Goal: Task Accomplishment & Management: Use online tool/utility

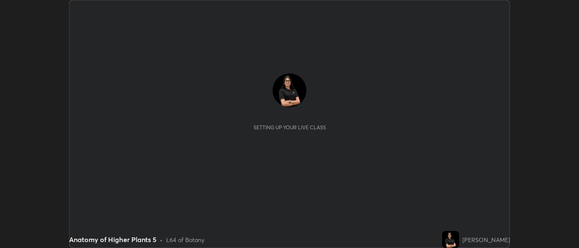
scroll to position [248, 579]
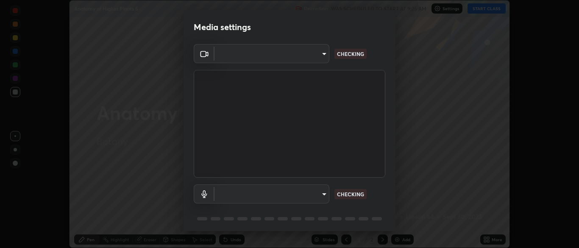
click at [298, 54] on body "Erase all Anatomy of Higher Plants 5 Recording WAS SCHEDULED TO START AT 9:25 A…" at bounding box center [289, 124] width 579 height 248
type input "34e31713075c762eaf549acf7f79ea8c82e7b285c8b1d47eb74ddb9ef0427e79"
type input "default"
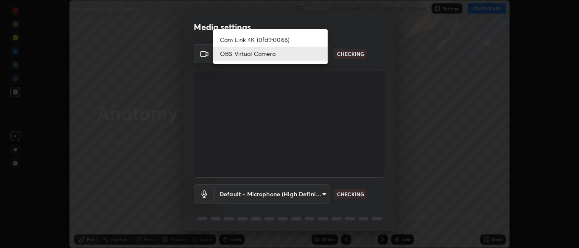
click at [295, 58] on li "OBS Virtual Camera" at bounding box center [270, 54] width 114 height 14
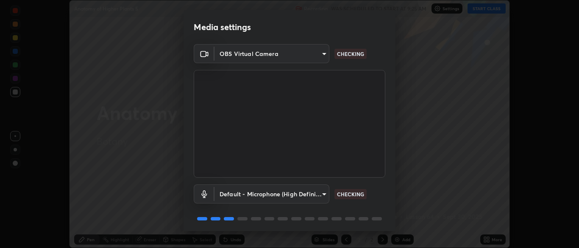
scroll to position [30, 0]
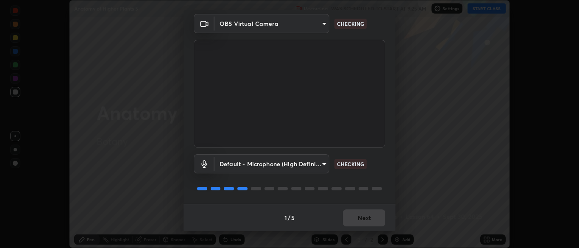
click at [370, 220] on div "1 / 5 Next" at bounding box center [290, 217] width 212 height 27
click at [373, 218] on div "1 / 5 Next" at bounding box center [290, 217] width 212 height 27
click at [371, 218] on div "1 / 5 Next" at bounding box center [290, 217] width 212 height 27
click at [372, 217] on button "Next" at bounding box center [364, 217] width 42 height 17
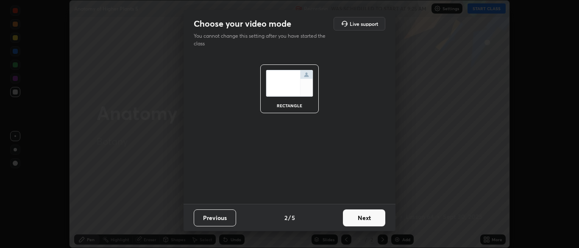
scroll to position [0, 0]
click at [371, 219] on button "Next" at bounding box center [364, 217] width 42 height 17
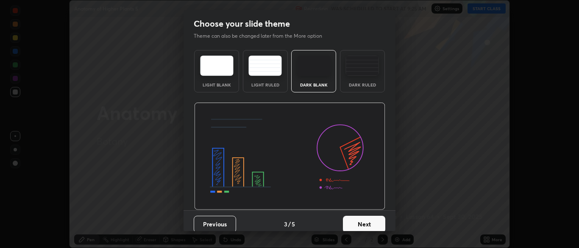
click at [375, 219] on button "Next" at bounding box center [364, 224] width 42 height 17
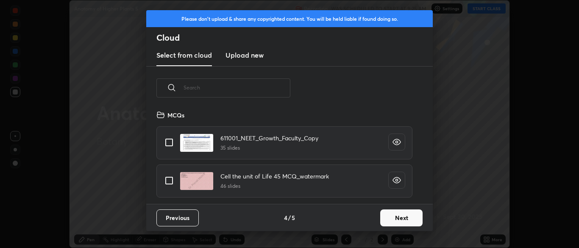
scroll to position [94, 272]
click at [402, 220] on button "Next" at bounding box center [401, 217] width 42 height 17
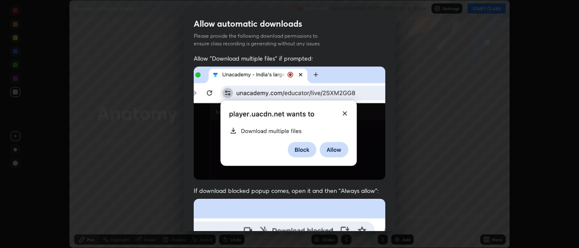
click at [320, 173] on img at bounding box center [290, 123] width 192 height 113
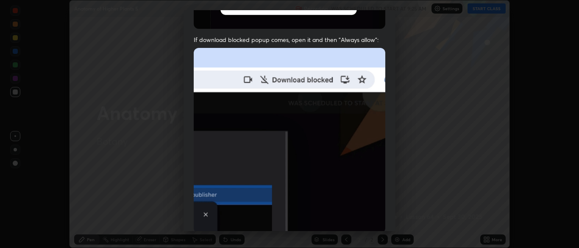
scroll to position [164, 0]
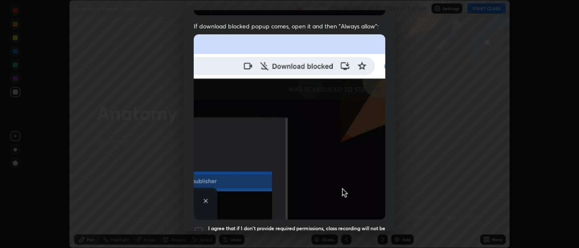
click at [200, 226] on div at bounding box center [199, 231] width 10 height 10
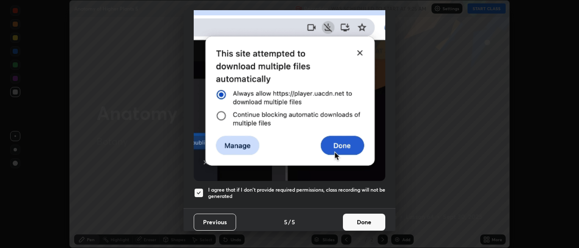
click at [372, 214] on button "Done" at bounding box center [364, 222] width 42 height 17
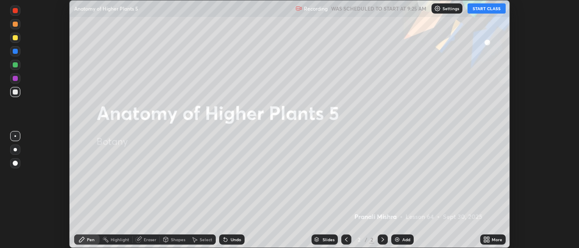
click at [489, 8] on button "START CLASS" at bounding box center [486, 8] width 38 height 10
click at [487, 237] on icon at bounding box center [488, 238] width 2 height 2
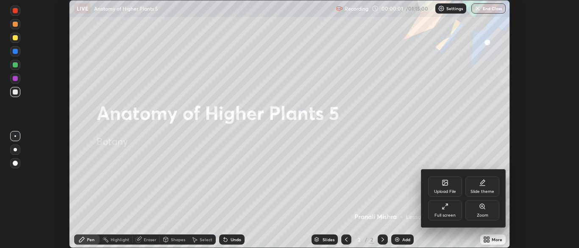
click at [405, 199] on div at bounding box center [289, 124] width 579 height 248
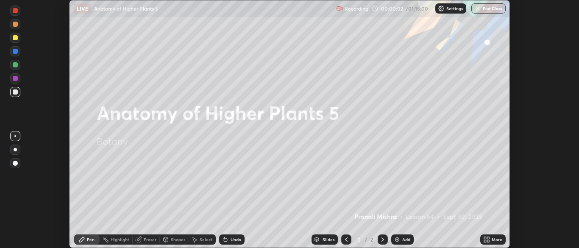
click at [496, 238] on div "More" at bounding box center [497, 239] width 11 height 4
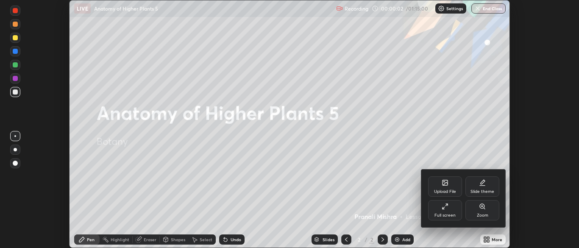
click at [443, 187] on div "Upload File" at bounding box center [445, 186] width 34 height 20
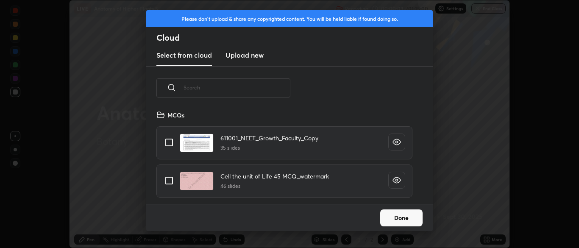
scroll to position [94, 272]
click at [274, 87] on input "text" at bounding box center [237, 88] width 107 height 36
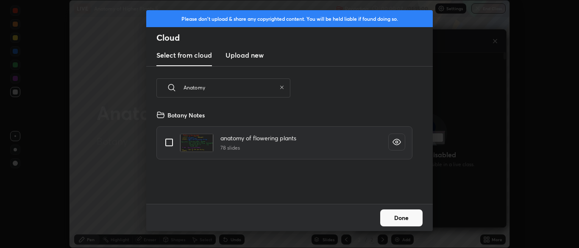
type input "Anatomy"
click at [168, 140] on input "grid" at bounding box center [169, 143] width 18 height 18
checkbox input "true"
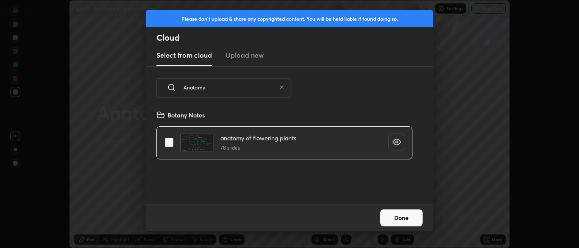
click at [405, 219] on button "Done" at bounding box center [401, 217] width 42 height 17
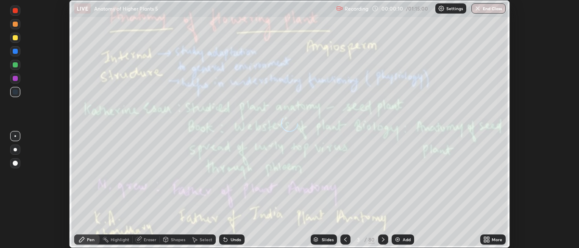
click at [490, 239] on icon at bounding box center [486, 239] width 7 height 7
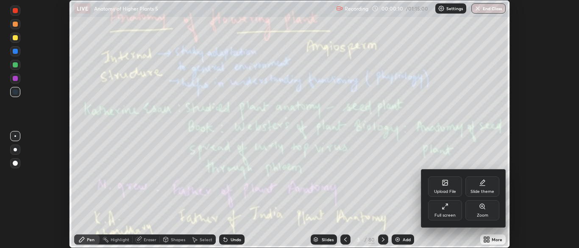
click at [448, 217] on div "Full screen" at bounding box center [444, 215] width 21 height 4
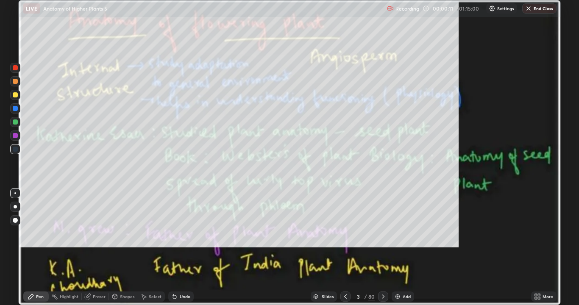
scroll to position [305, 579]
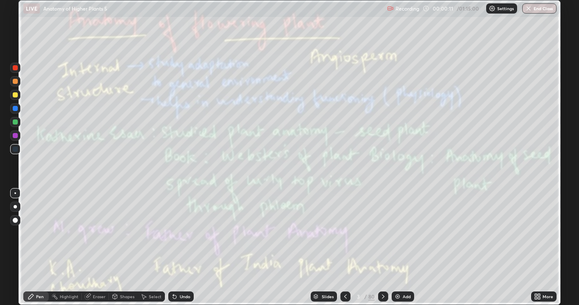
click at [344, 248] on icon at bounding box center [345, 296] width 7 height 7
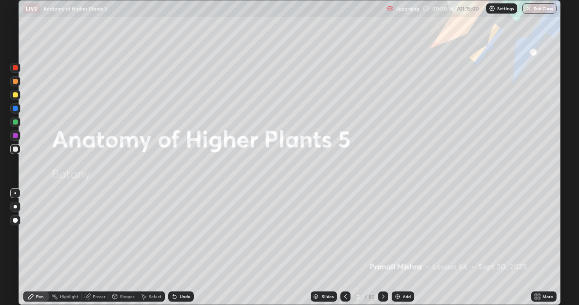
click at [15, 120] on div at bounding box center [15, 122] width 5 height 5
click at [15, 221] on div at bounding box center [15, 220] width 5 height 5
click at [16, 92] on div at bounding box center [15, 95] width 10 height 10
click at [383, 248] on icon at bounding box center [383, 296] width 7 height 7
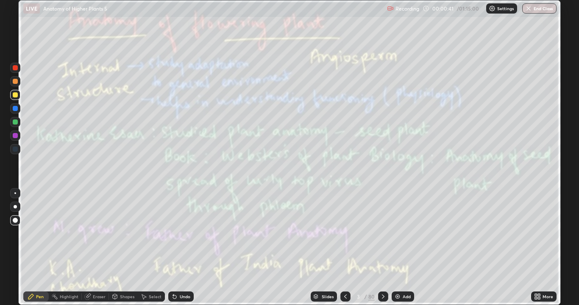
click at [384, 248] on icon at bounding box center [383, 296] width 7 height 7
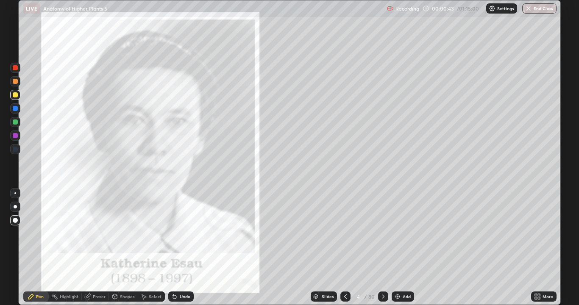
click at [380, 248] on div at bounding box center [383, 297] width 10 height 10
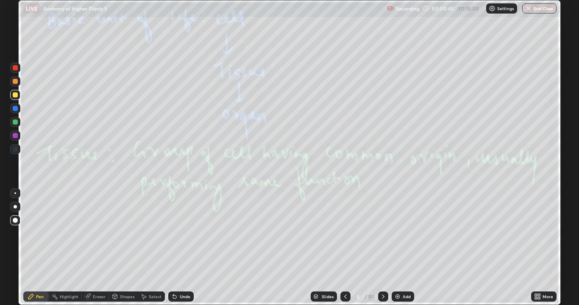
click at [383, 248] on div at bounding box center [383, 296] width 10 height 17
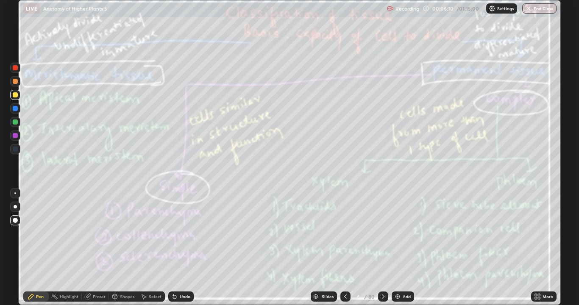
click at [372, 248] on div "80" at bounding box center [371, 297] width 6 height 8
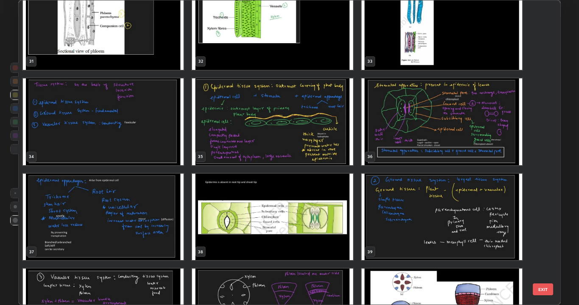
scroll to position [964, 0]
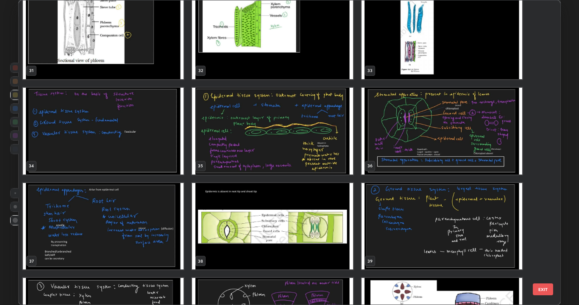
click at [168, 152] on img "grid" at bounding box center [103, 131] width 161 height 87
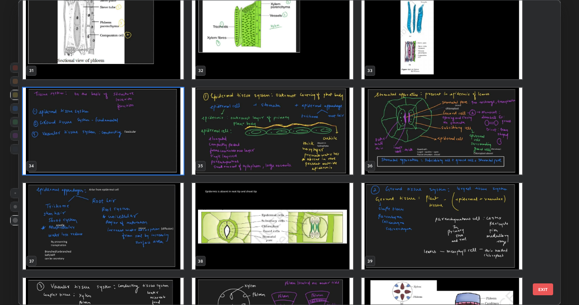
click at [166, 149] on img "grid" at bounding box center [103, 131] width 161 height 87
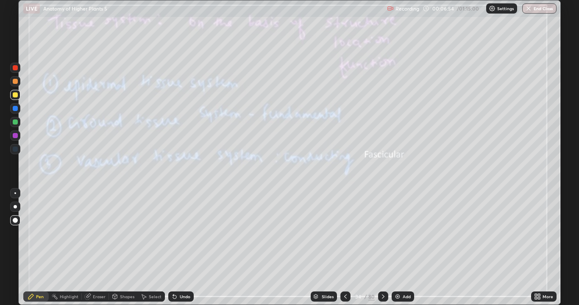
click at [382, 248] on icon at bounding box center [383, 296] width 7 height 7
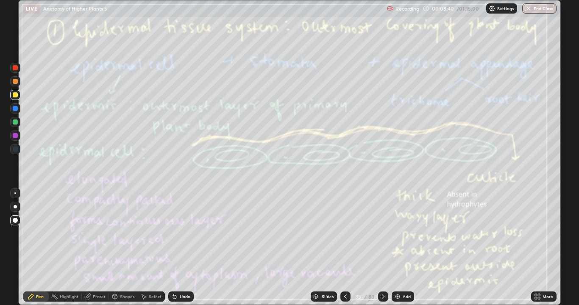
click at [383, 248] on icon at bounding box center [383, 296] width 7 height 7
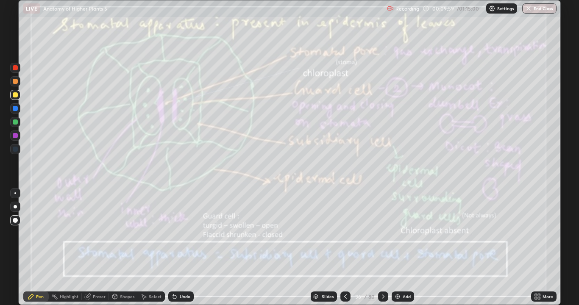
click at [385, 248] on icon at bounding box center [383, 296] width 7 height 7
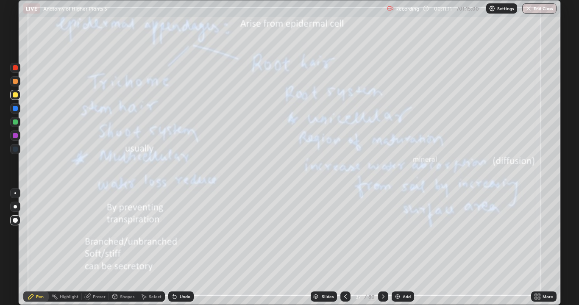
click at [382, 248] on icon at bounding box center [383, 296] width 7 height 7
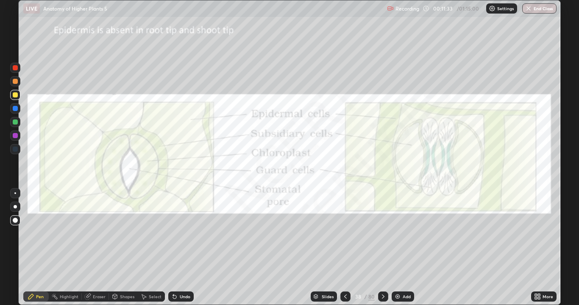
click at [383, 248] on div at bounding box center [383, 296] width 10 height 17
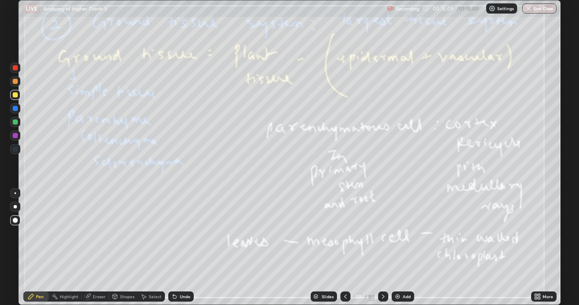
click at [382, 248] on icon at bounding box center [383, 296] width 7 height 7
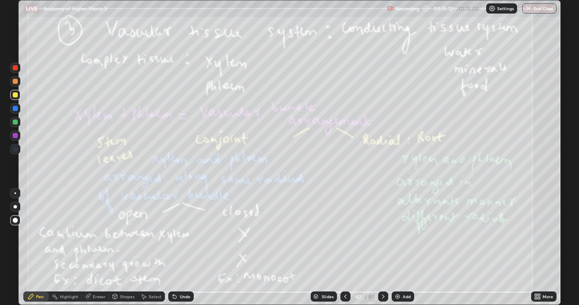
click at [382, 248] on icon at bounding box center [383, 296] width 7 height 7
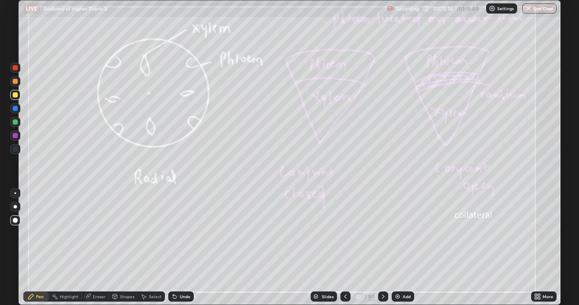
click at [383, 248] on div at bounding box center [383, 297] width 10 height 10
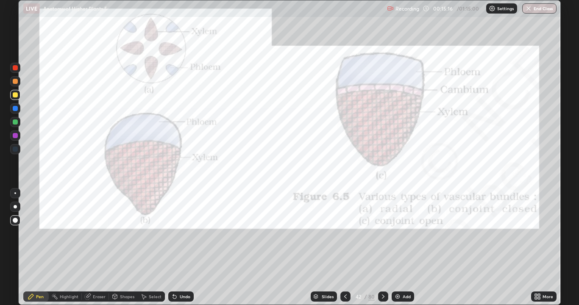
click at [344, 248] on icon at bounding box center [345, 296] width 7 height 7
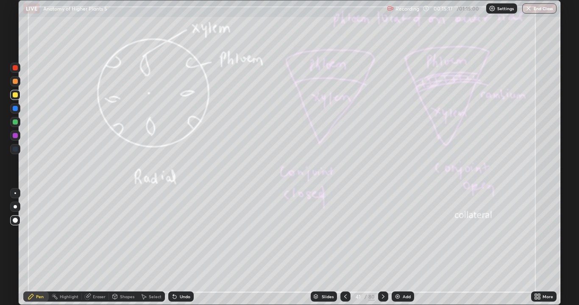
click at [344, 248] on icon at bounding box center [345, 296] width 7 height 7
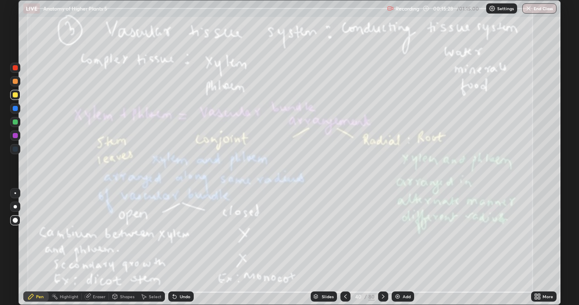
click at [345, 248] on icon at bounding box center [345, 296] width 7 height 7
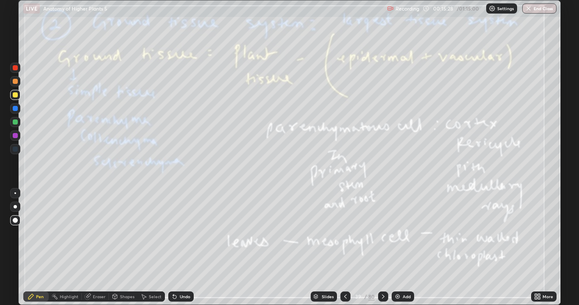
click at [344, 248] on icon at bounding box center [345, 296] width 7 height 7
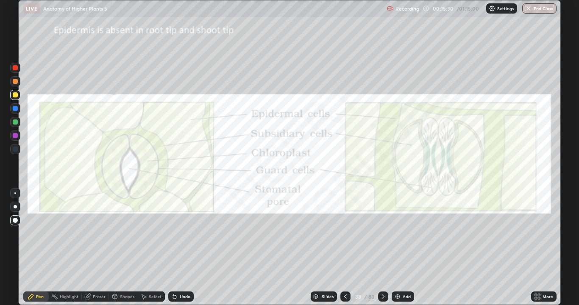
click at [386, 248] on div at bounding box center [383, 297] width 10 height 10
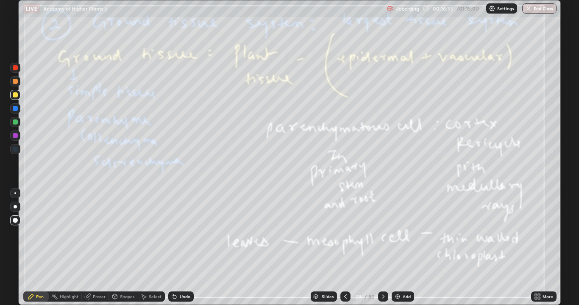
click at [16, 122] on div at bounding box center [15, 122] width 5 height 5
click at [382, 248] on icon at bounding box center [383, 296] width 7 height 7
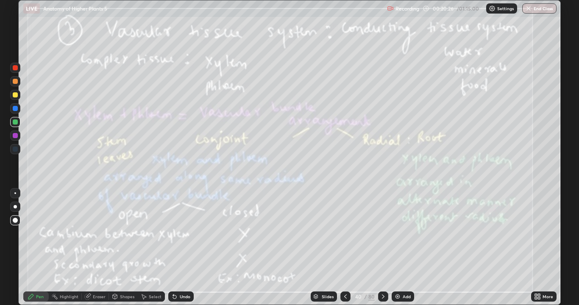
click at [382, 248] on icon at bounding box center [383, 296] width 7 height 7
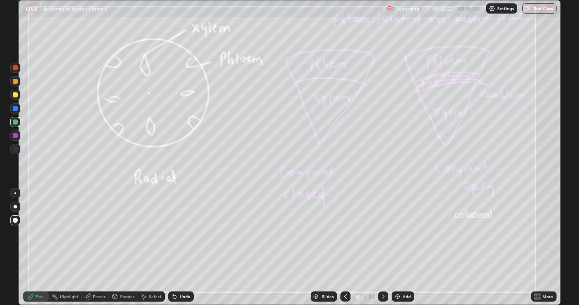
click at [382, 248] on icon at bounding box center [383, 296] width 7 height 7
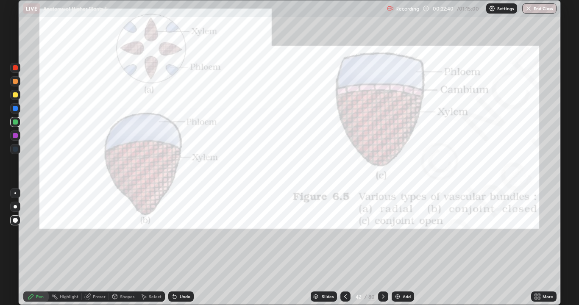
click at [345, 248] on icon at bounding box center [345, 297] width 3 height 4
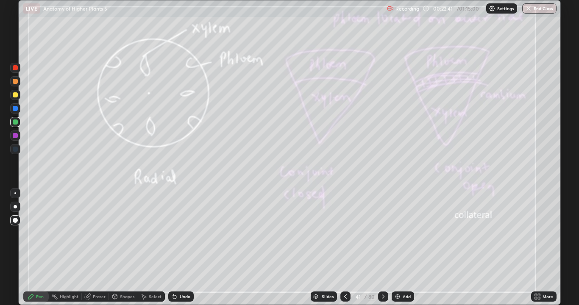
click at [382, 248] on icon at bounding box center [383, 296] width 7 height 7
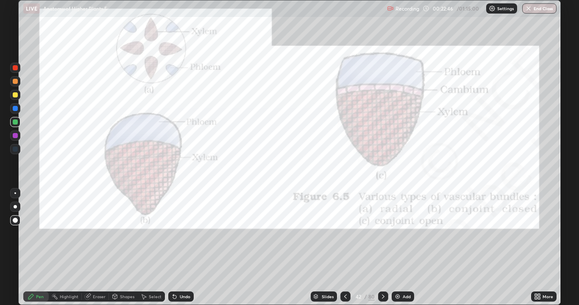
click at [345, 248] on div at bounding box center [345, 297] width 10 height 10
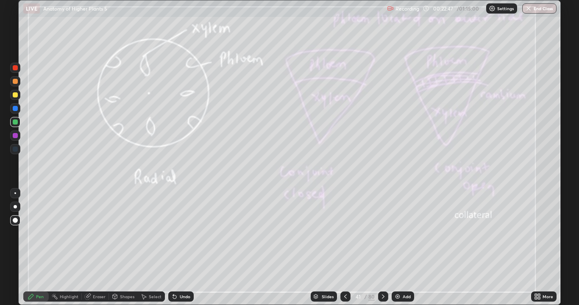
click at [348, 248] on div at bounding box center [345, 296] width 10 height 17
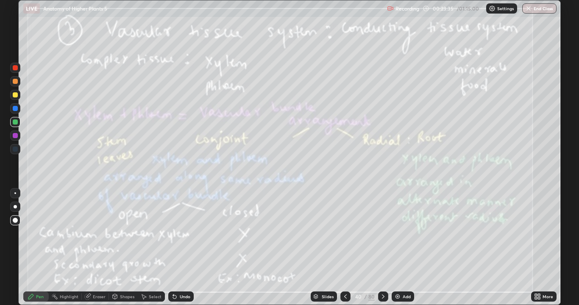
click at [382, 248] on icon at bounding box center [383, 296] width 7 height 7
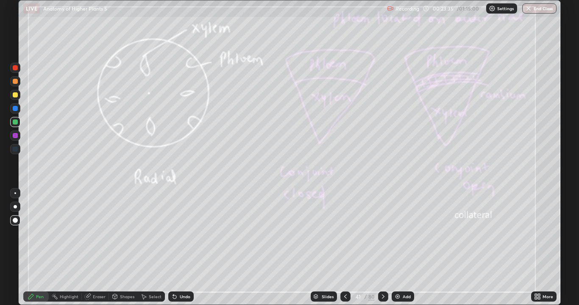
click at [383, 248] on icon at bounding box center [383, 296] width 7 height 7
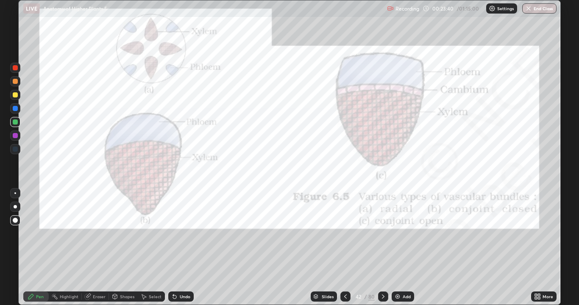
click at [345, 248] on icon at bounding box center [345, 297] width 3 height 4
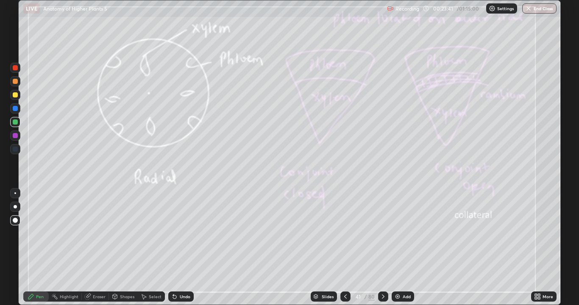
click at [345, 248] on icon at bounding box center [345, 296] width 7 height 7
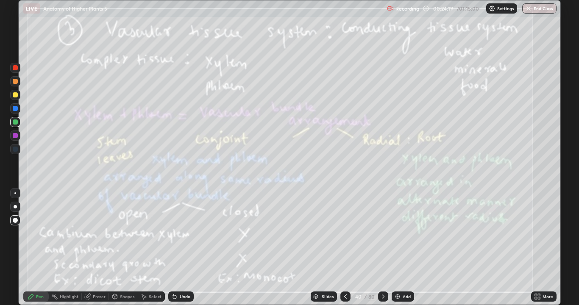
click at [264, 248] on div "Slides 40 / 80 Add" at bounding box center [362, 296] width 337 height 17
click at [102, 248] on div "Eraser" at bounding box center [95, 297] width 27 height 10
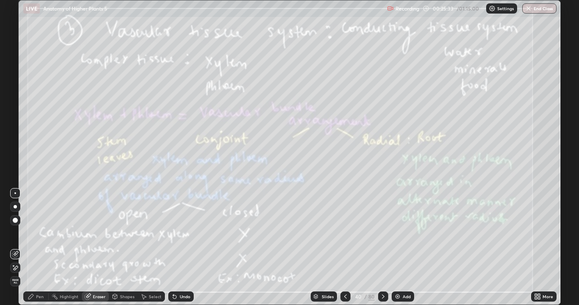
click at [37, 248] on div "Pen" at bounding box center [40, 297] width 8 height 4
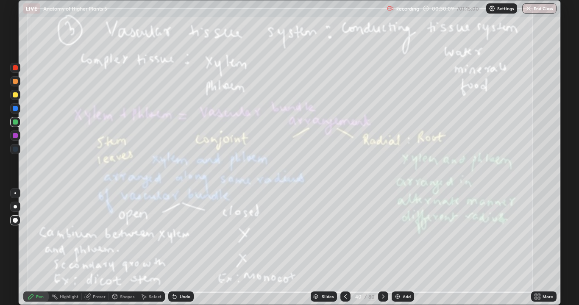
click at [382, 248] on icon at bounding box center [383, 296] width 7 height 7
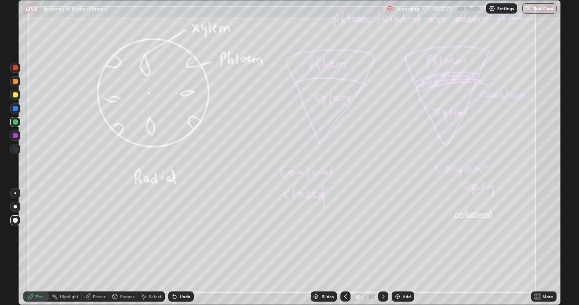
click at [387, 248] on div at bounding box center [383, 297] width 10 height 10
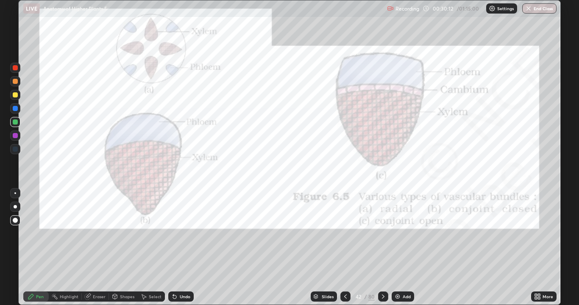
click at [108, 248] on div "Eraser" at bounding box center [95, 296] width 27 height 17
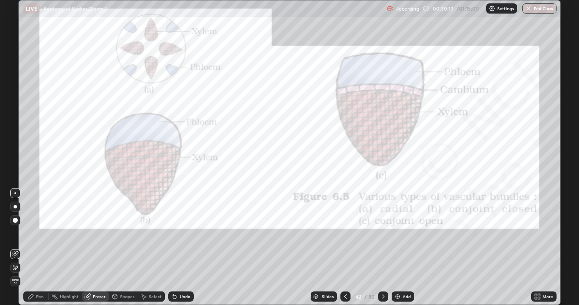
click at [19, 248] on span "Erase all" at bounding box center [15, 281] width 9 height 5
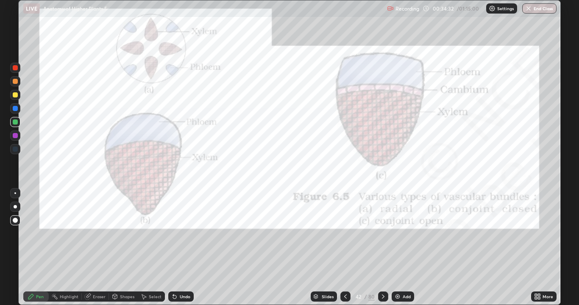
click at [372, 248] on div "80" at bounding box center [371, 297] width 6 height 8
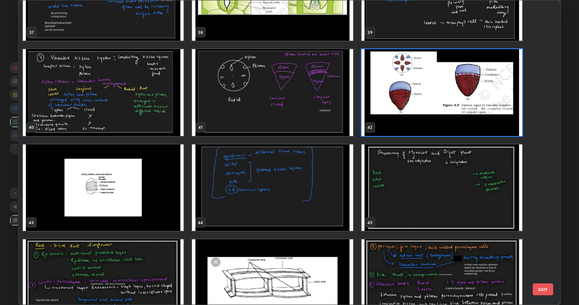
scroll to position [1193, 0]
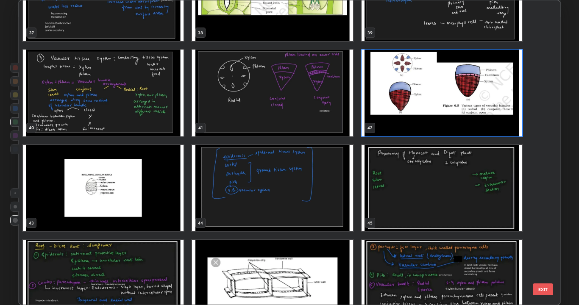
click at [166, 210] on img "grid" at bounding box center [103, 188] width 161 height 87
click at [168, 208] on img "grid" at bounding box center [103, 188] width 161 height 87
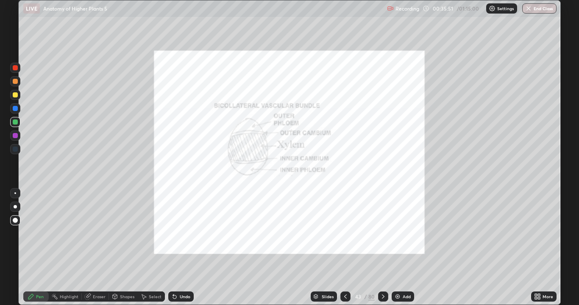
click at [99, 248] on div "Eraser" at bounding box center [95, 297] width 27 height 10
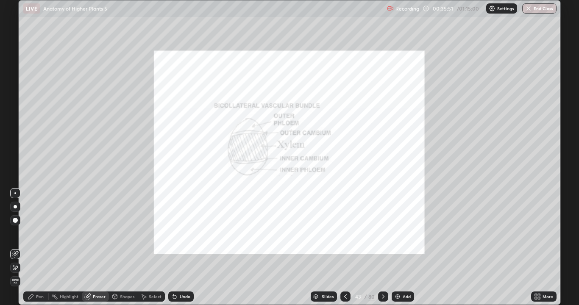
click at [19, 248] on span "Erase all" at bounding box center [15, 281] width 9 height 5
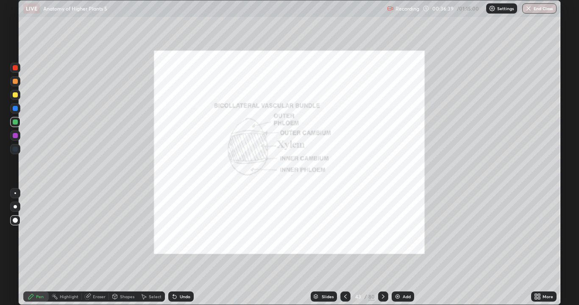
click at [106, 248] on div "Eraser" at bounding box center [95, 297] width 27 height 10
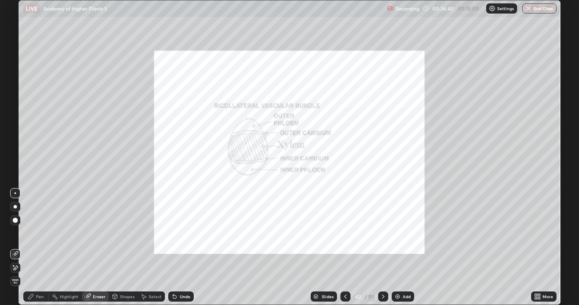
click at [18, 248] on span "Erase all" at bounding box center [15, 281] width 9 height 5
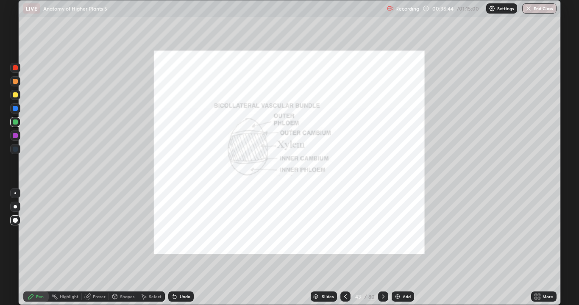
click at [538, 248] on icon at bounding box center [539, 298] width 2 height 2
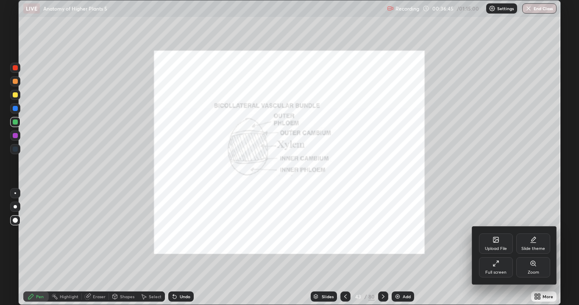
click at [536, 248] on icon at bounding box center [533, 263] width 7 height 7
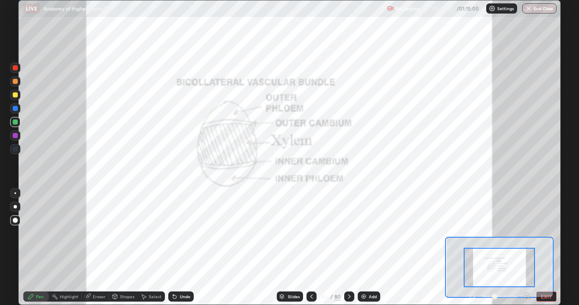
click at [555, 248] on button "EXIT" at bounding box center [546, 297] width 20 height 10
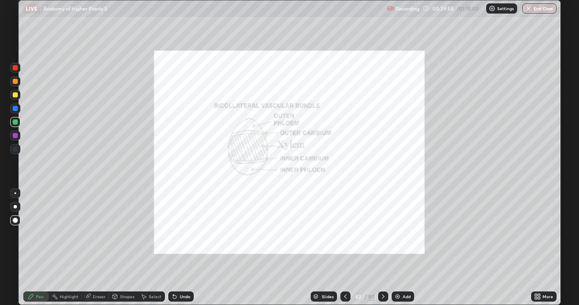
click at [370, 248] on div "80" at bounding box center [371, 297] width 6 height 8
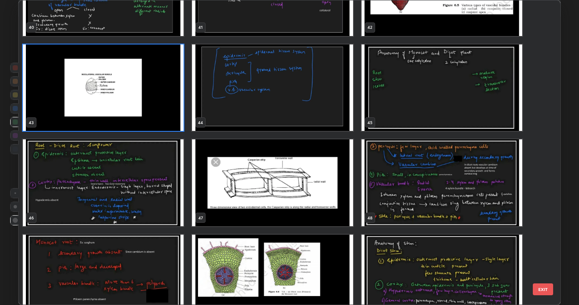
scroll to position [1252, 0]
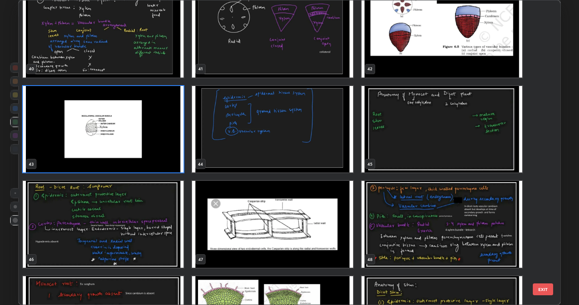
click at [173, 155] on img "grid" at bounding box center [103, 129] width 161 height 87
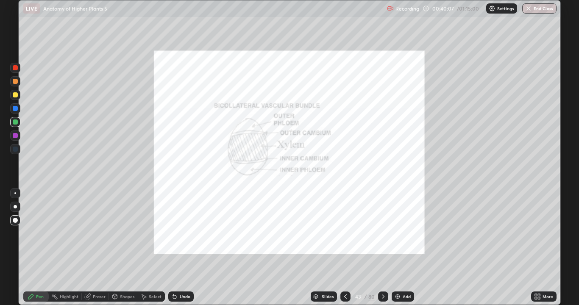
click at [168, 159] on img "grid" at bounding box center [103, 129] width 161 height 87
click at [411, 248] on div "Add" at bounding box center [403, 297] width 22 height 10
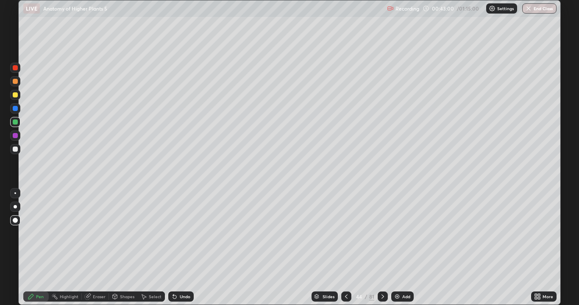
click at [372, 248] on div "81" at bounding box center [371, 297] width 5 height 8
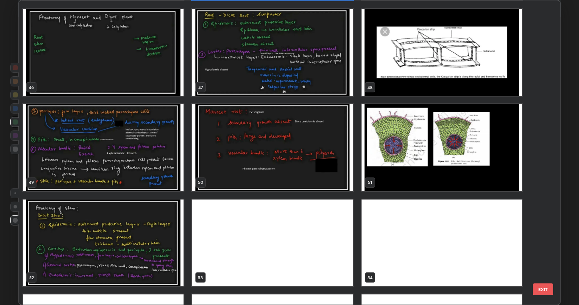
scroll to position [1423, 0]
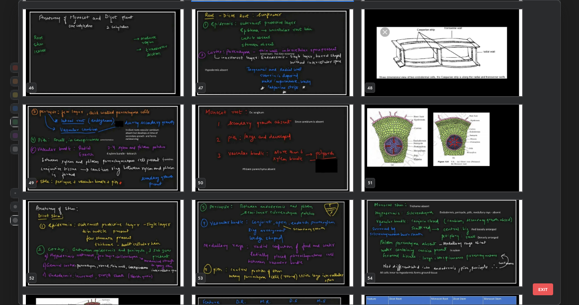
click at [470, 173] on img "grid" at bounding box center [442, 148] width 161 height 87
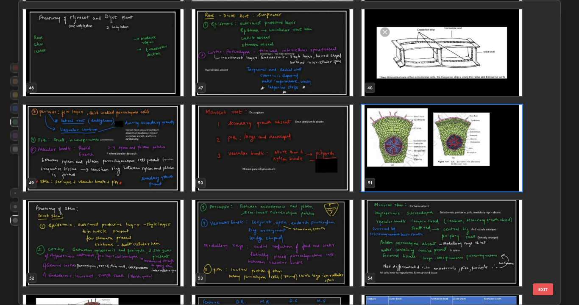
click at [474, 173] on img "grid" at bounding box center [442, 148] width 161 height 87
click at [477, 173] on img "grid" at bounding box center [442, 148] width 161 height 87
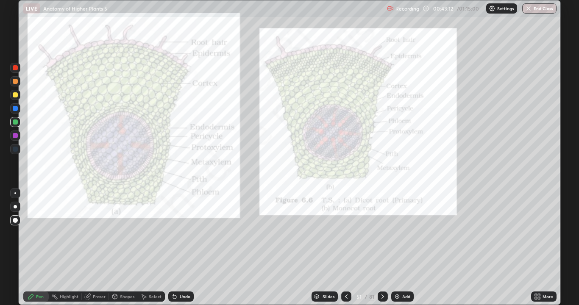
click at [370, 248] on div "81" at bounding box center [371, 297] width 5 height 8
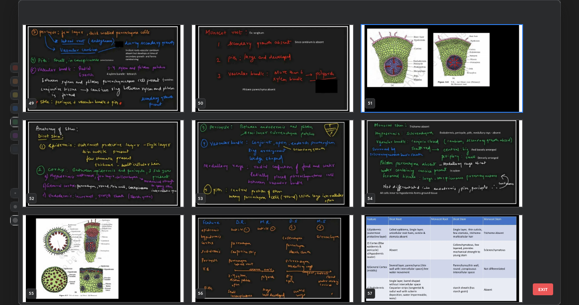
scroll to position [1577, 0]
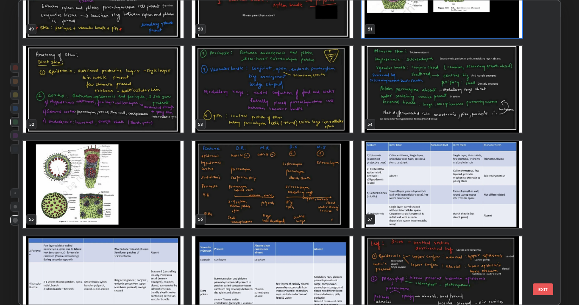
click at [168, 208] on img "grid" at bounding box center [103, 184] width 161 height 87
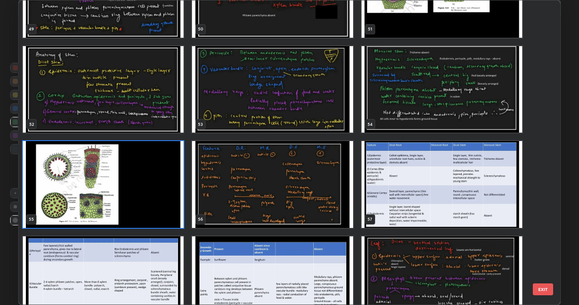
click at [165, 209] on img "grid" at bounding box center [103, 184] width 161 height 87
click at [167, 206] on img "grid" at bounding box center [103, 184] width 161 height 87
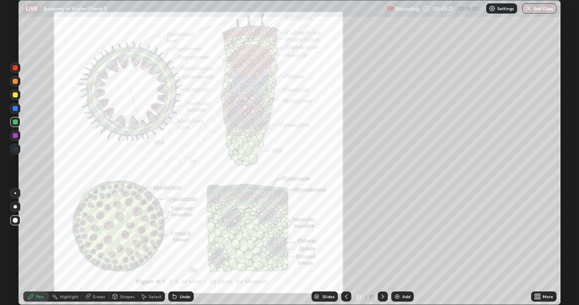
click at [371, 248] on div "81" at bounding box center [371, 297] width 5 height 8
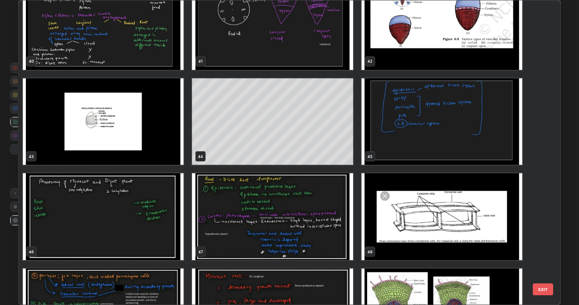
scroll to position [1258, 0]
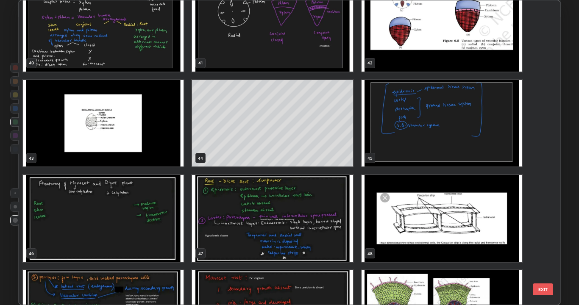
click at [168, 246] on img "grid" at bounding box center [103, 218] width 161 height 87
click at [167, 242] on img "grid" at bounding box center [103, 218] width 161 height 87
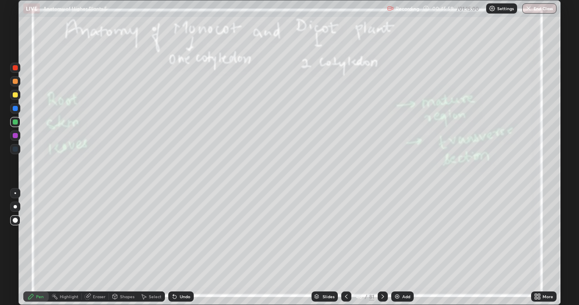
click at [406, 248] on div "Add" at bounding box center [402, 297] width 22 height 10
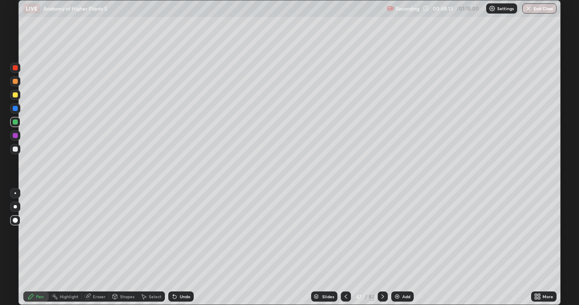
click at [19, 79] on div at bounding box center [15, 81] width 10 height 10
click at [382, 248] on icon at bounding box center [382, 296] width 7 height 7
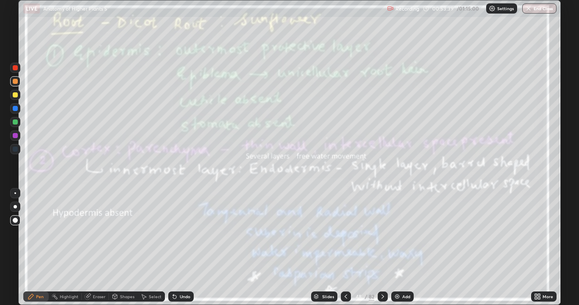
click at [378, 248] on div at bounding box center [383, 297] width 10 height 10
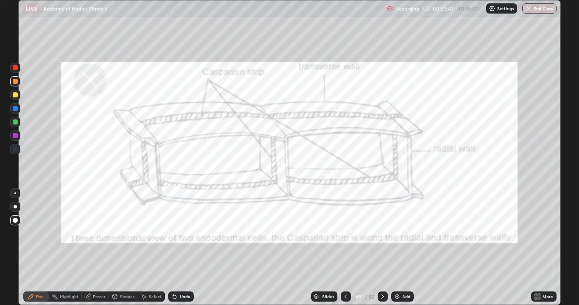
click at [369, 248] on div "82" at bounding box center [372, 297] width 6 height 8
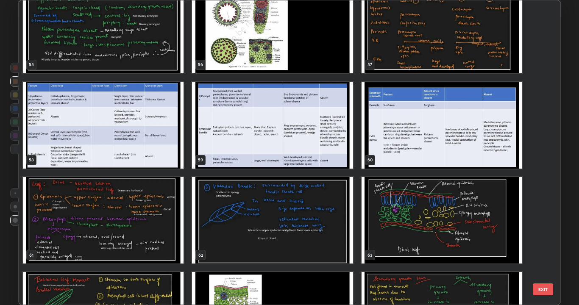
scroll to position [1706, 0]
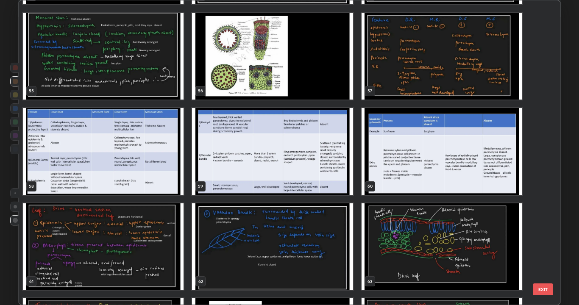
click at [173, 172] on img "grid" at bounding box center [103, 151] width 161 height 87
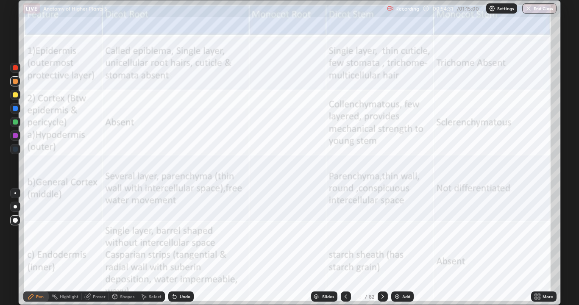
click at [382, 248] on icon at bounding box center [382, 296] width 7 height 7
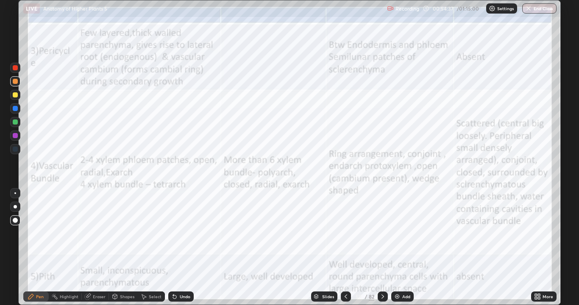
click at [382, 248] on icon at bounding box center [382, 297] width 3 height 4
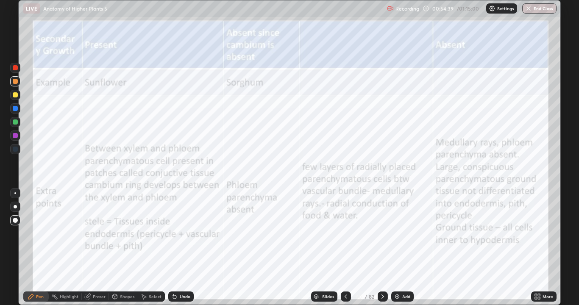
click at [345, 248] on icon at bounding box center [345, 296] width 7 height 7
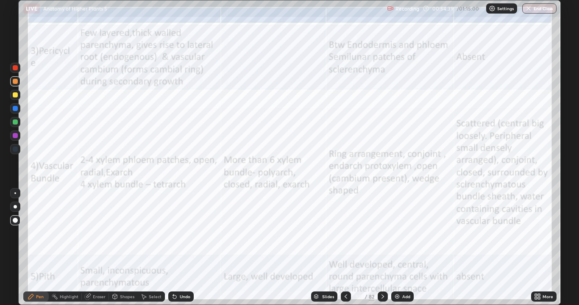
click at [344, 248] on icon at bounding box center [345, 296] width 7 height 7
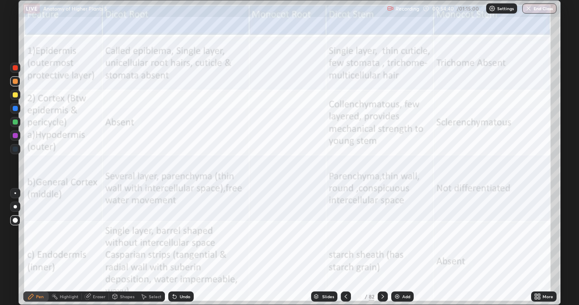
click at [346, 248] on icon at bounding box center [345, 296] width 7 height 7
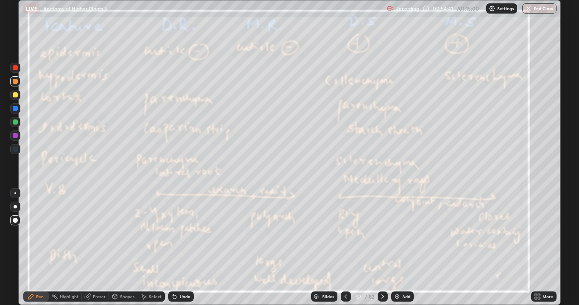
click at [382, 248] on icon at bounding box center [382, 296] width 7 height 7
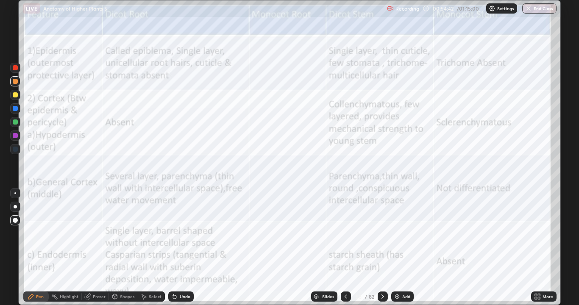
click at [96, 248] on div "Eraser" at bounding box center [99, 297] width 13 height 4
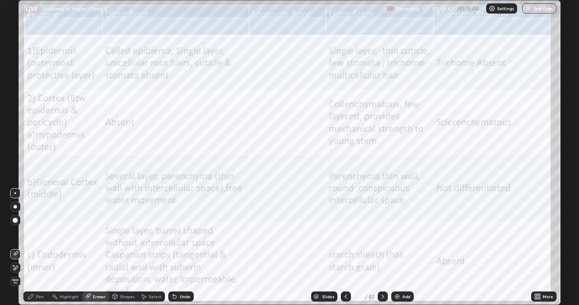
click at [18, 248] on span "Erase all" at bounding box center [15, 281] width 9 height 5
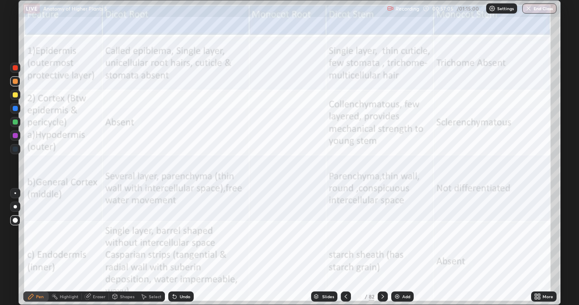
click at [101, 248] on div "Eraser" at bounding box center [95, 297] width 27 height 10
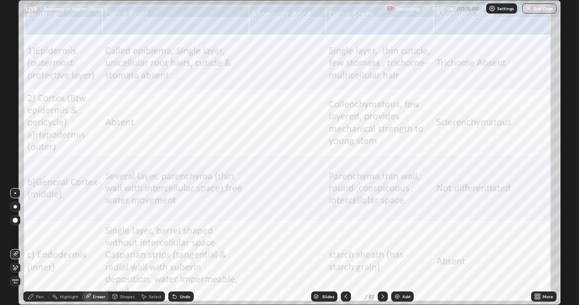
click at [20, 248] on div "Erase all" at bounding box center [15, 281] width 10 height 10
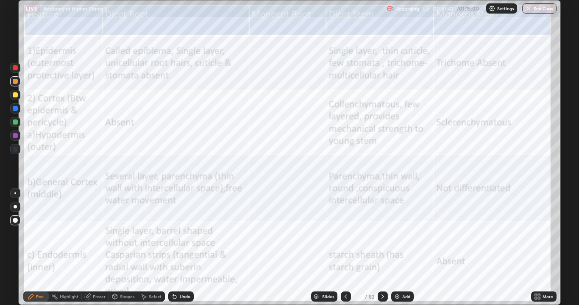
click at [103, 248] on div "Eraser" at bounding box center [99, 297] width 13 height 4
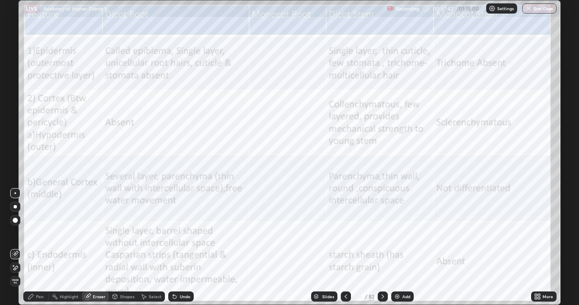
click at [19, 248] on span "Erase all" at bounding box center [15, 281] width 9 height 5
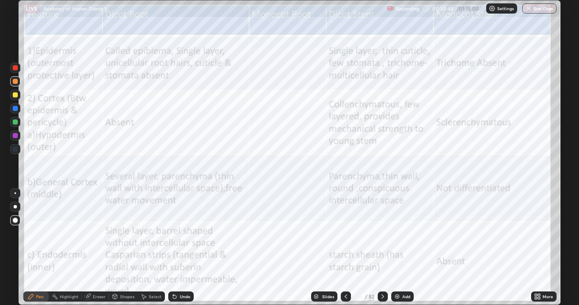
click at [106, 248] on div "Eraser" at bounding box center [95, 297] width 27 height 10
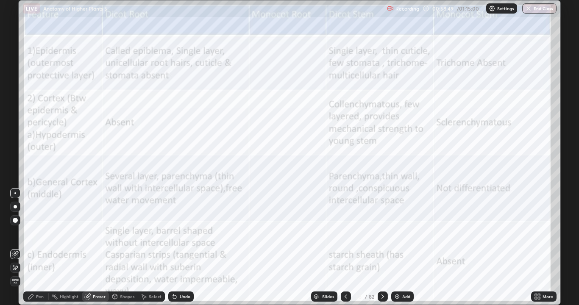
click at [18, 248] on span "Erase all" at bounding box center [15, 281] width 9 height 5
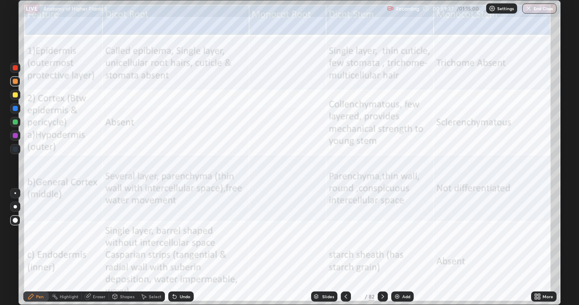
click at [385, 248] on div at bounding box center [383, 297] width 10 height 10
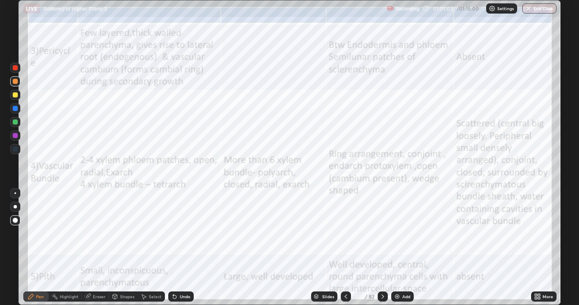
click at [101, 248] on div "Eraser" at bounding box center [99, 297] width 13 height 4
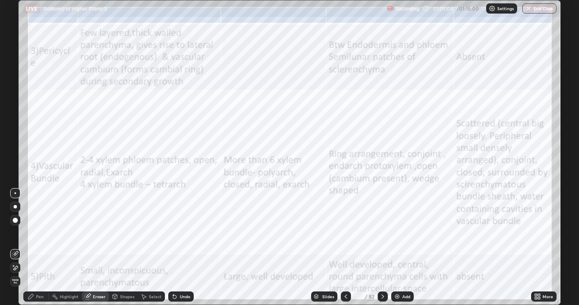
click at [20, 248] on div "Erase all" at bounding box center [15, 281] width 10 height 10
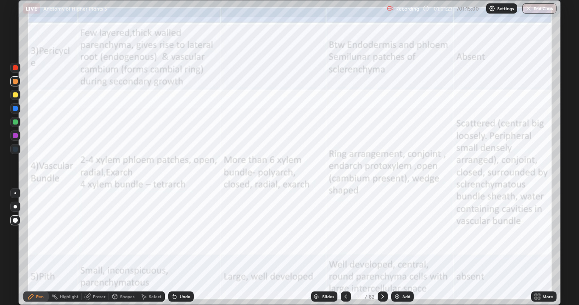
click at [104, 248] on div "Eraser" at bounding box center [99, 297] width 13 height 4
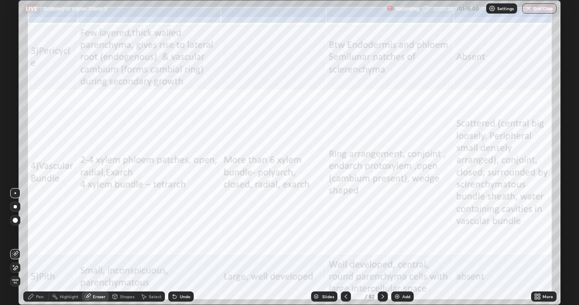
click at [18, 248] on span "Erase all" at bounding box center [15, 281] width 9 height 5
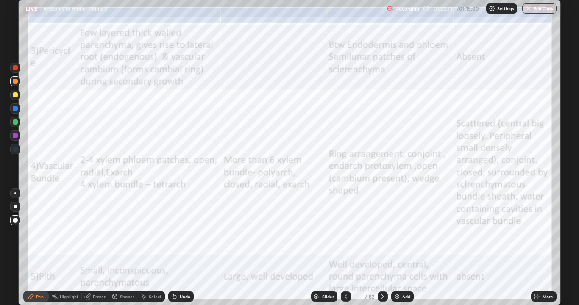
click at [350, 248] on div at bounding box center [346, 297] width 10 height 10
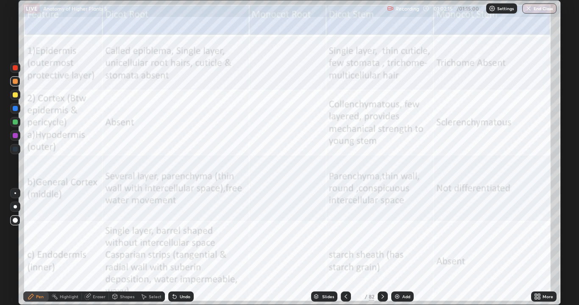
click at [385, 248] on icon at bounding box center [382, 296] width 7 height 7
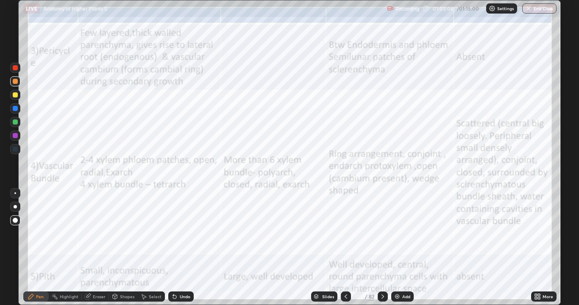
click at [381, 248] on icon at bounding box center [382, 296] width 7 height 7
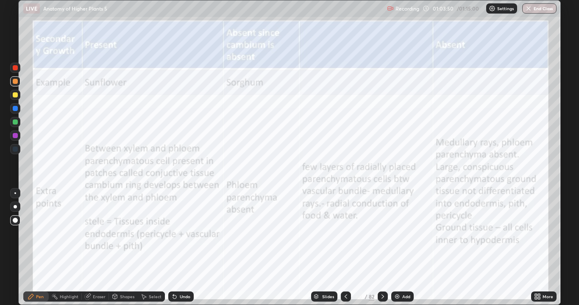
click at [103, 248] on div "Eraser" at bounding box center [95, 297] width 27 height 10
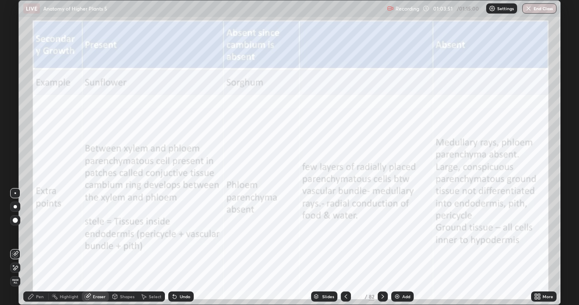
click at [18, 248] on span "Erase all" at bounding box center [15, 281] width 9 height 5
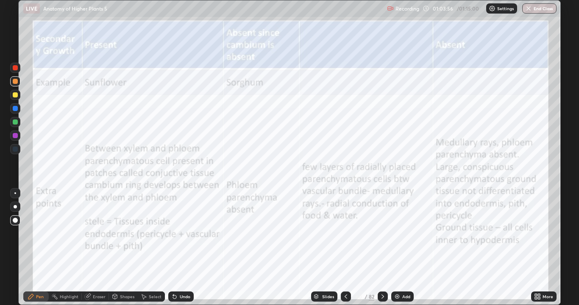
click at [103, 248] on div "Eraser" at bounding box center [99, 297] width 13 height 4
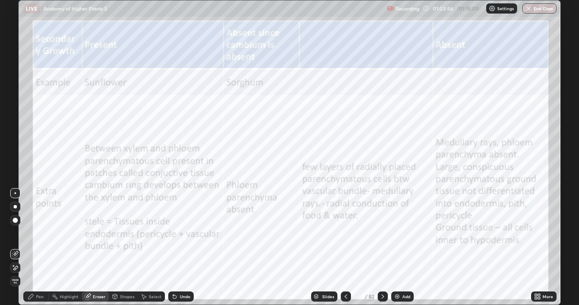
click at [20, 248] on div "Erase all" at bounding box center [15, 281] width 10 height 10
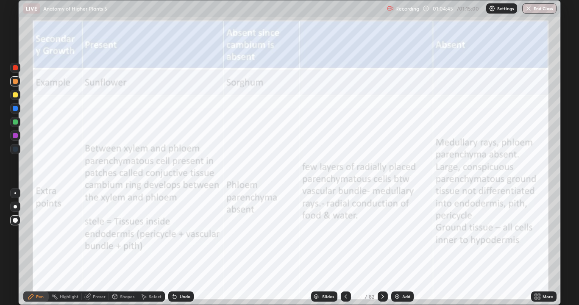
click at [345, 248] on icon at bounding box center [345, 296] width 7 height 7
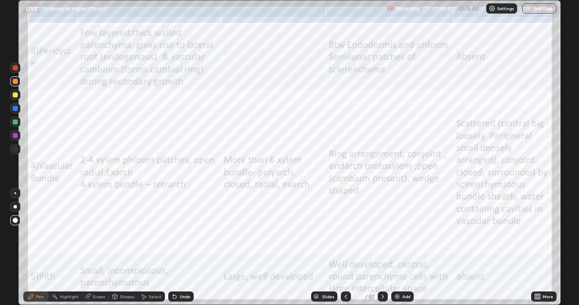
click at [345, 248] on icon at bounding box center [345, 296] width 7 height 7
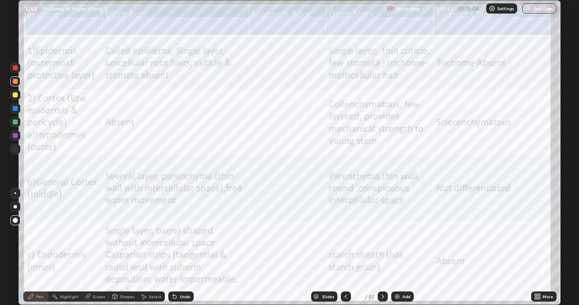
click at [543, 4] on button "End Class" at bounding box center [539, 8] width 34 height 10
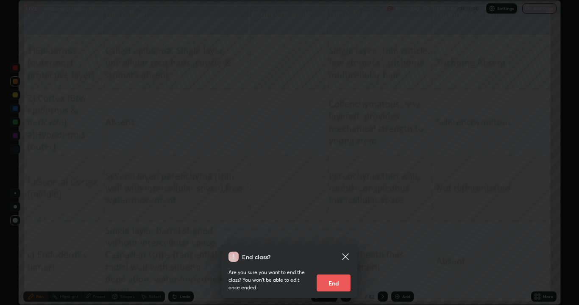
click at [344, 248] on button "End" at bounding box center [334, 283] width 34 height 17
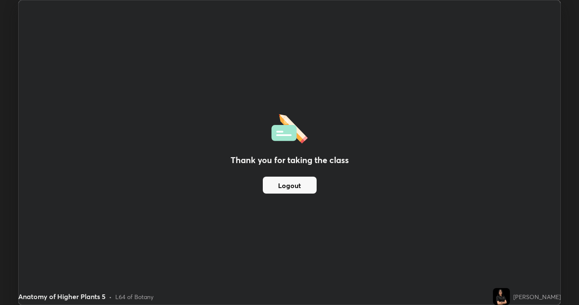
click at [298, 185] on button "Logout" at bounding box center [290, 185] width 54 height 17
